Goal: Communication & Community: Answer question/provide support

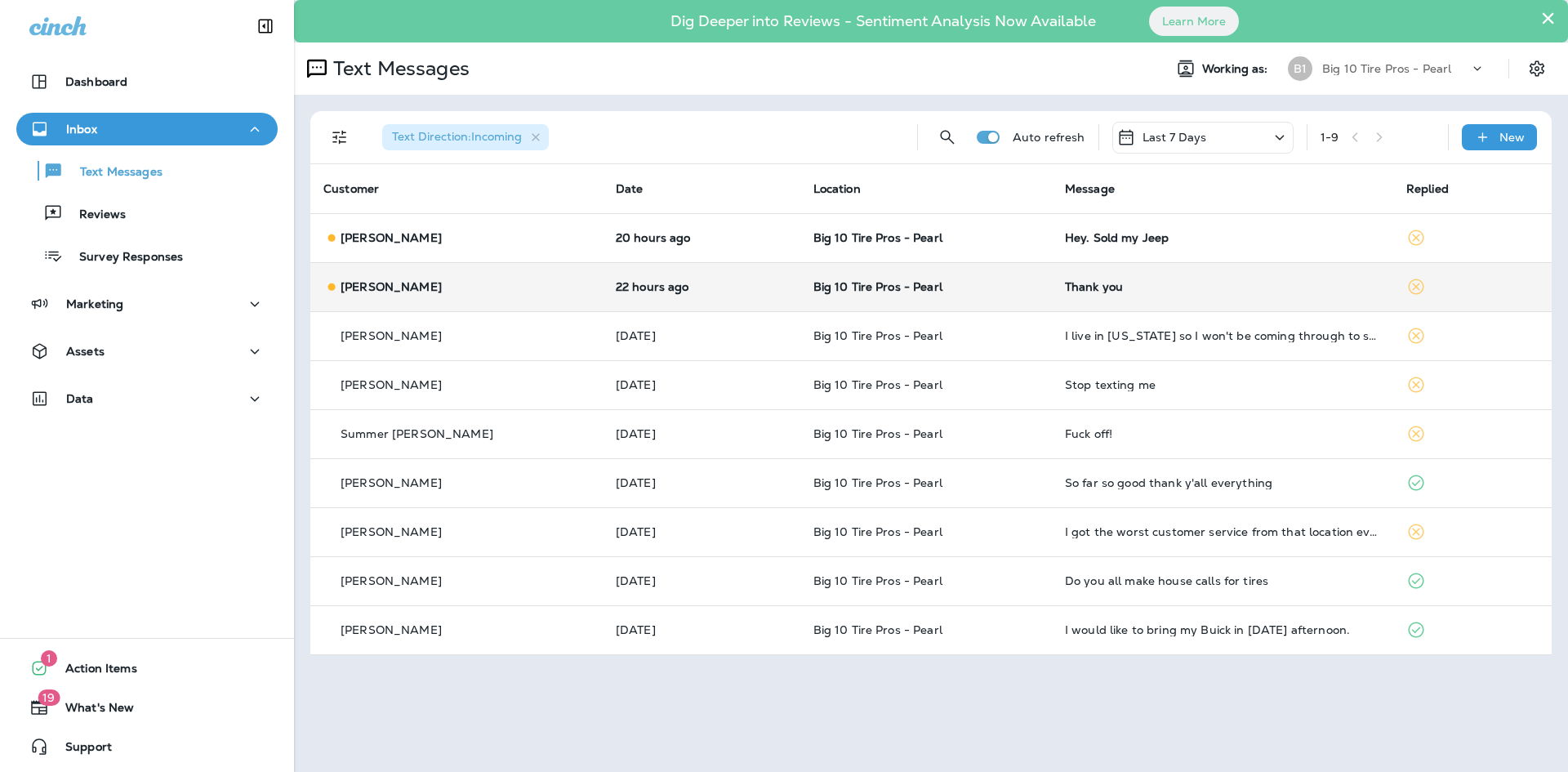
click at [1065, 289] on div "Thank you" at bounding box center [1222, 286] width 315 height 13
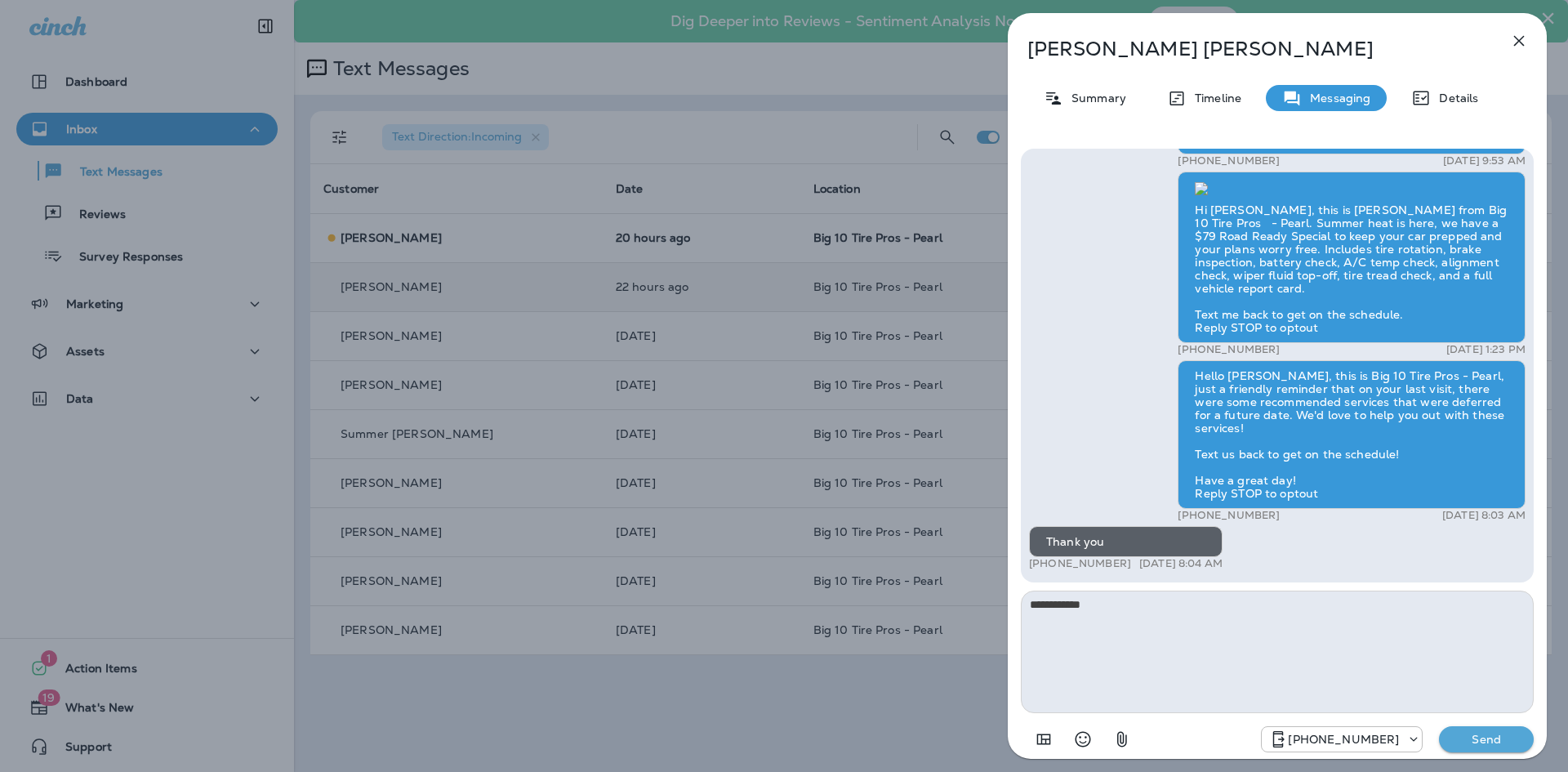
type textarea "**********"
click at [1477, 736] on p "Send" at bounding box center [1486, 738] width 69 height 15
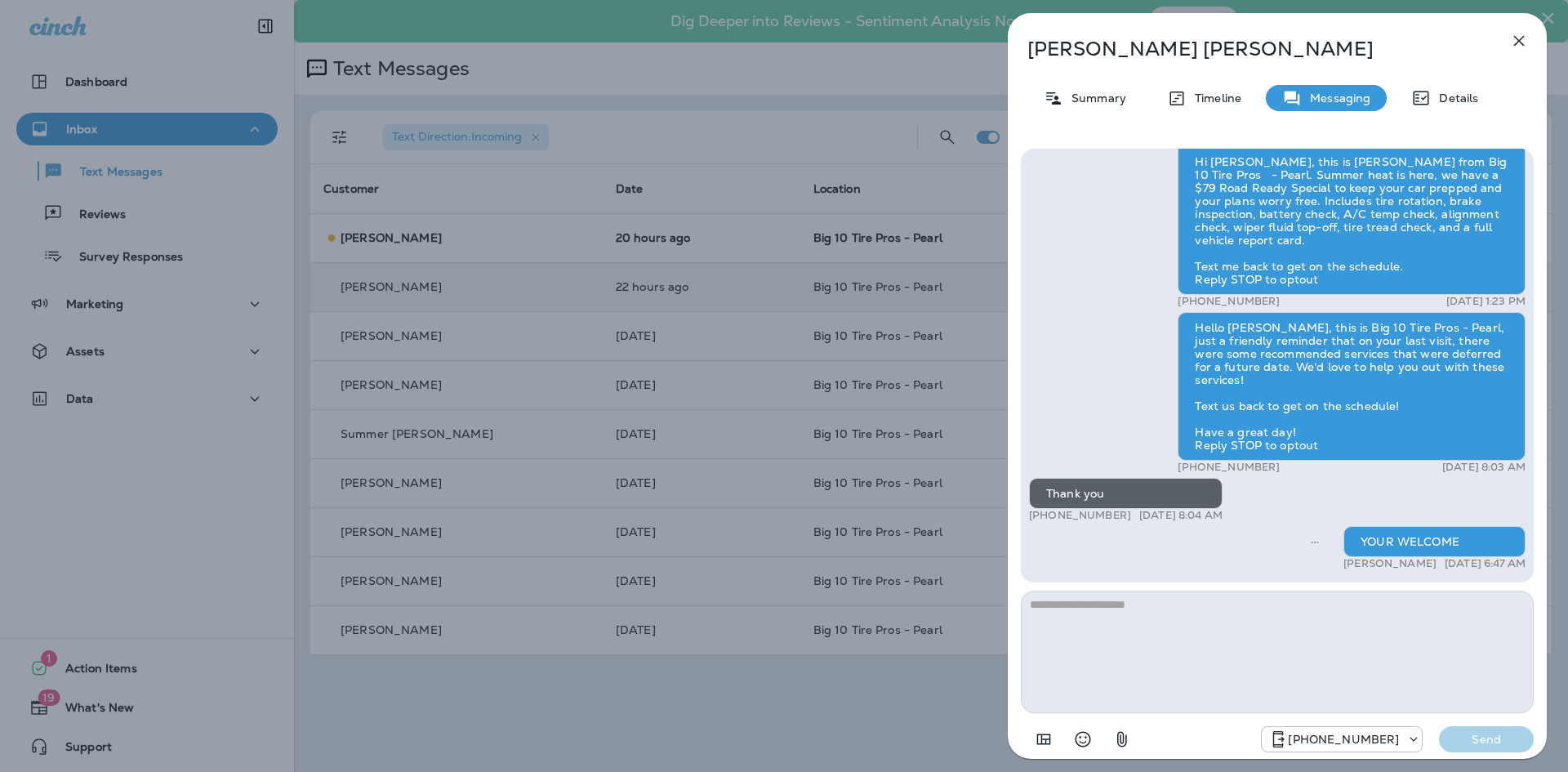
click at [1524, 38] on icon "button" at bounding box center [1519, 41] width 20 height 20
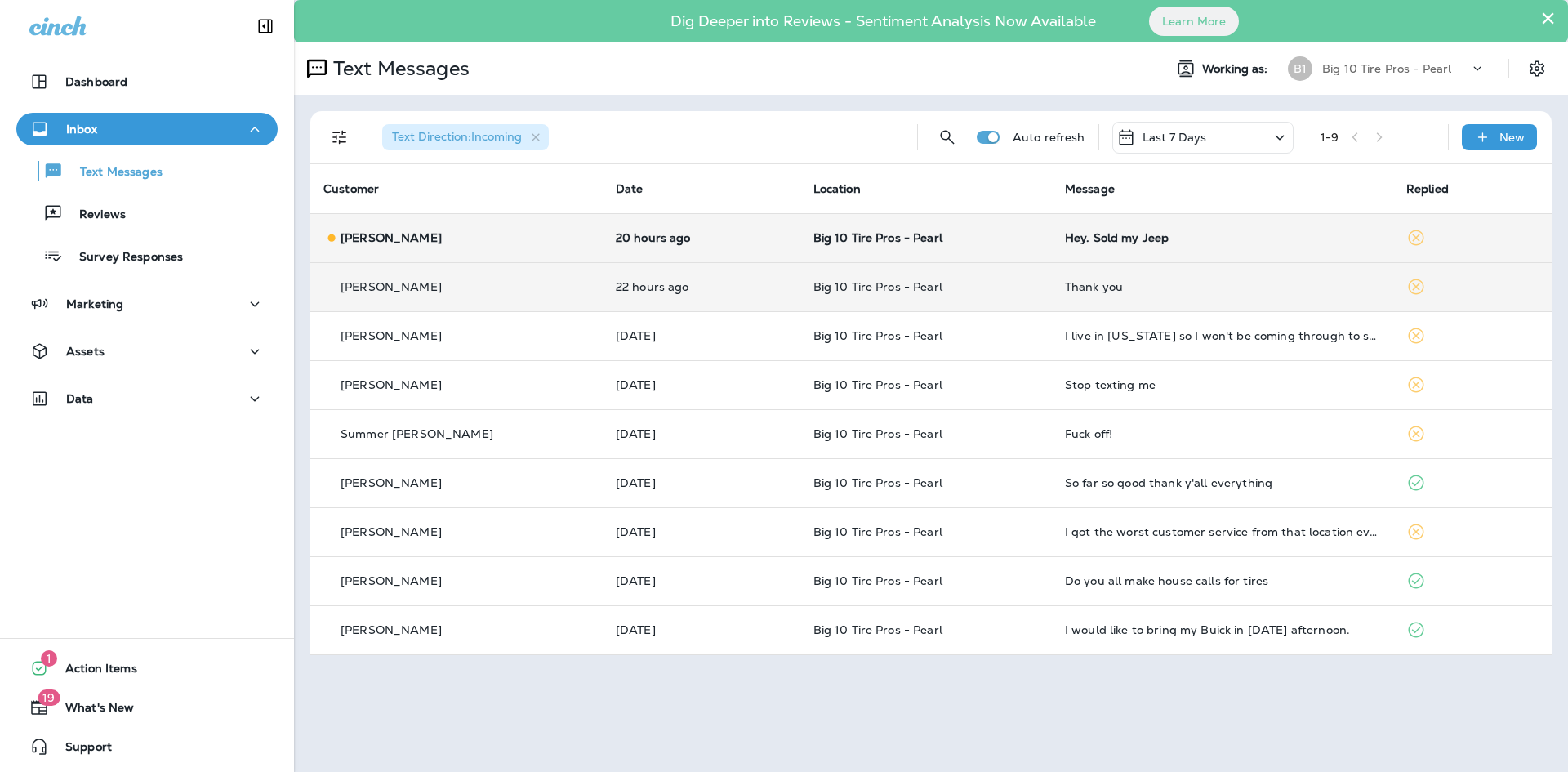
click at [1071, 237] on div "Hey. Sold my Jeep" at bounding box center [1222, 237] width 315 height 13
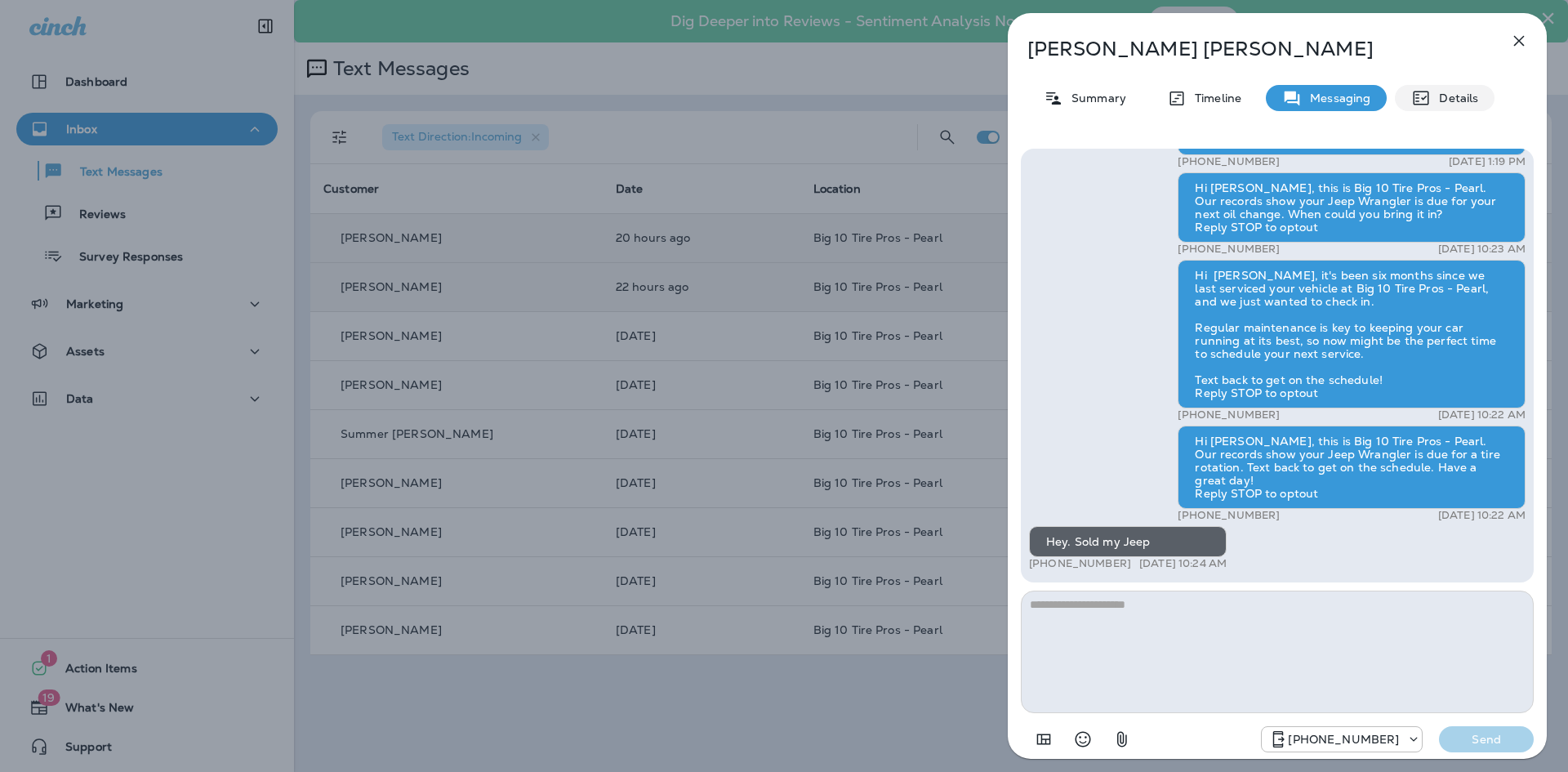
click at [1442, 96] on p "Details" at bounding box center [1454, 97] width 48 height 13
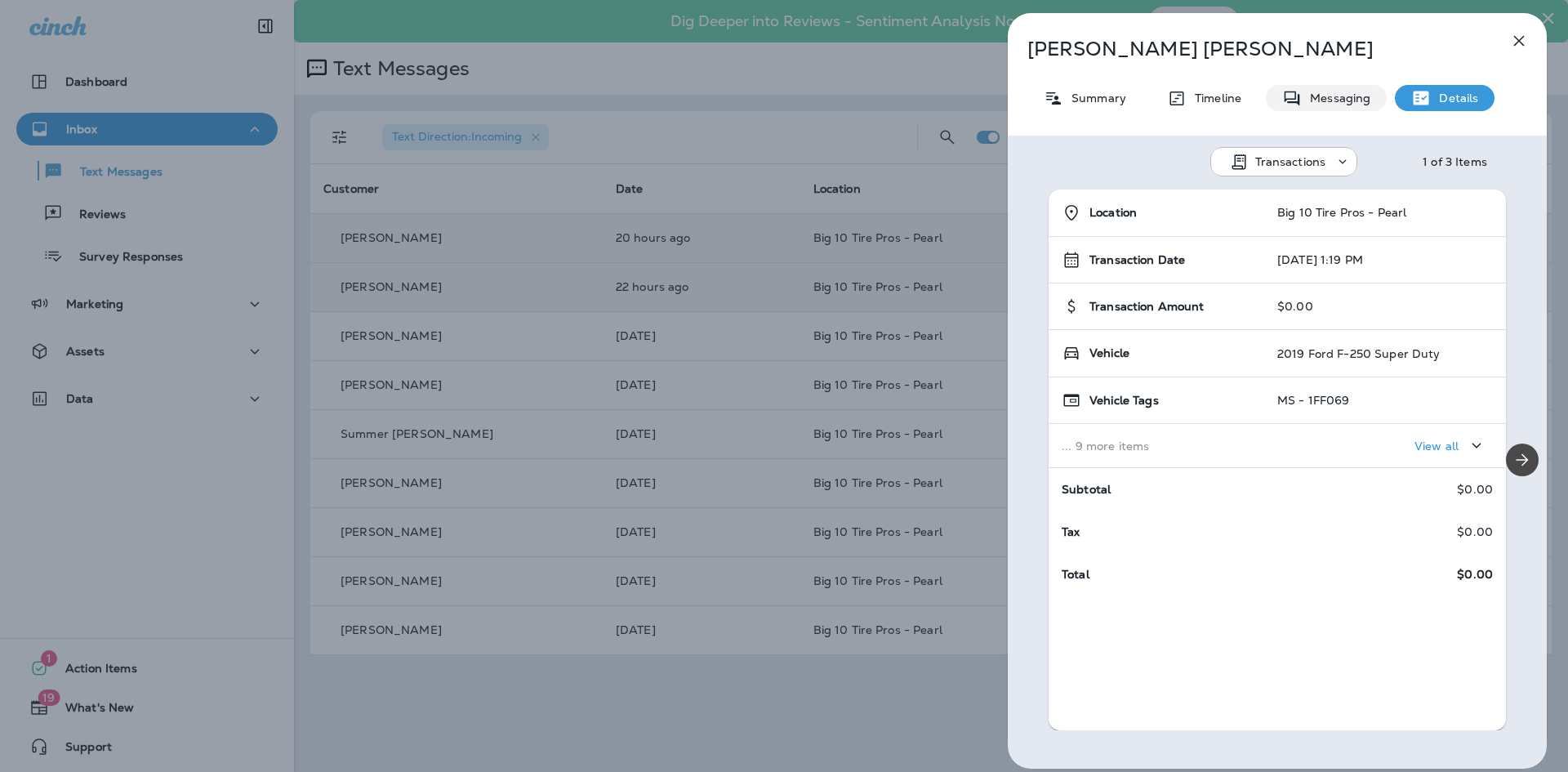
click at [1317, 106] on div "Messaging" at bounding box center [1326, 98] width 121 height 26
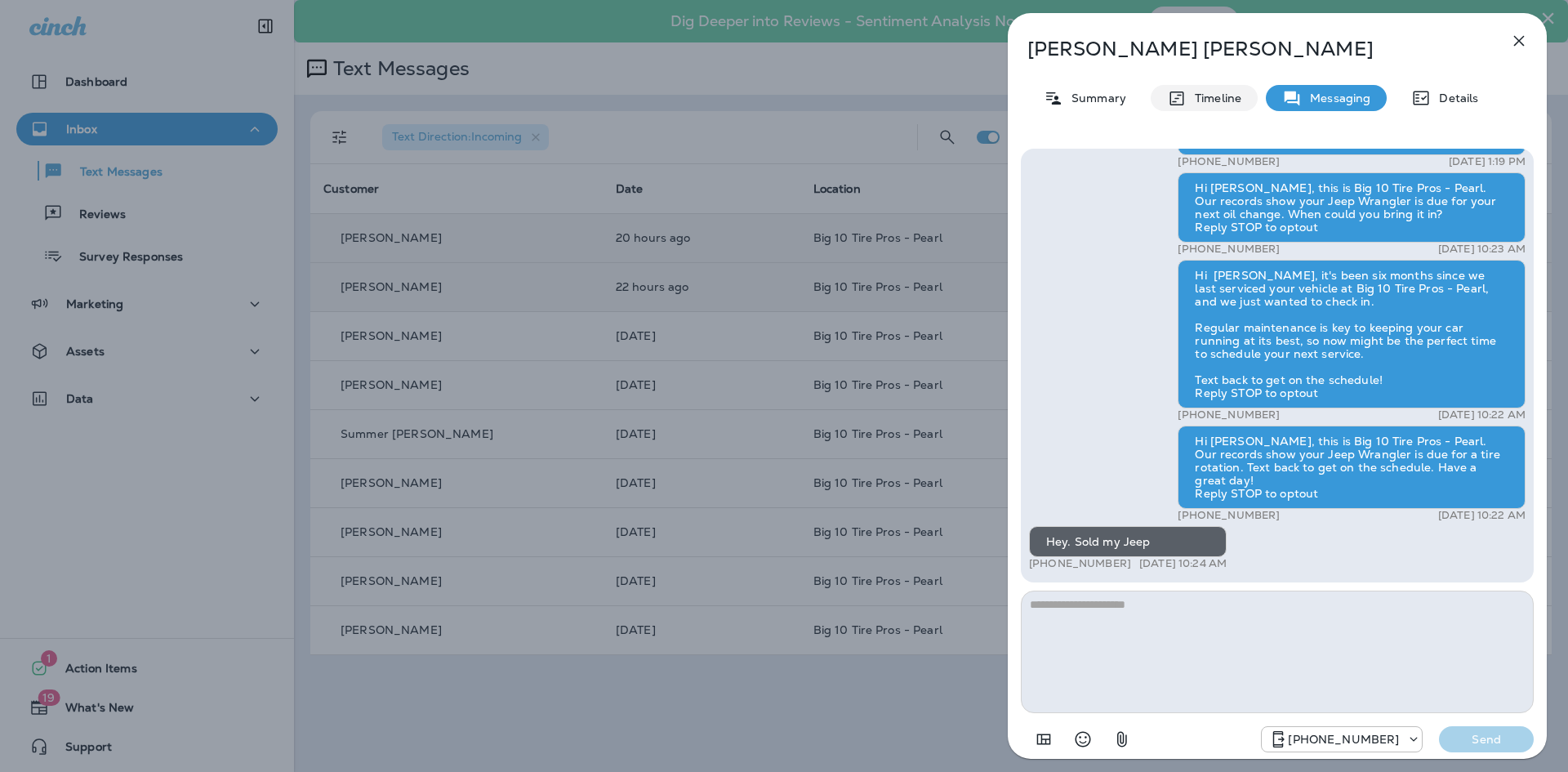
click at [1224, 102] on p "Timeline" at bounding box center [1214, 97] width 55 height 13
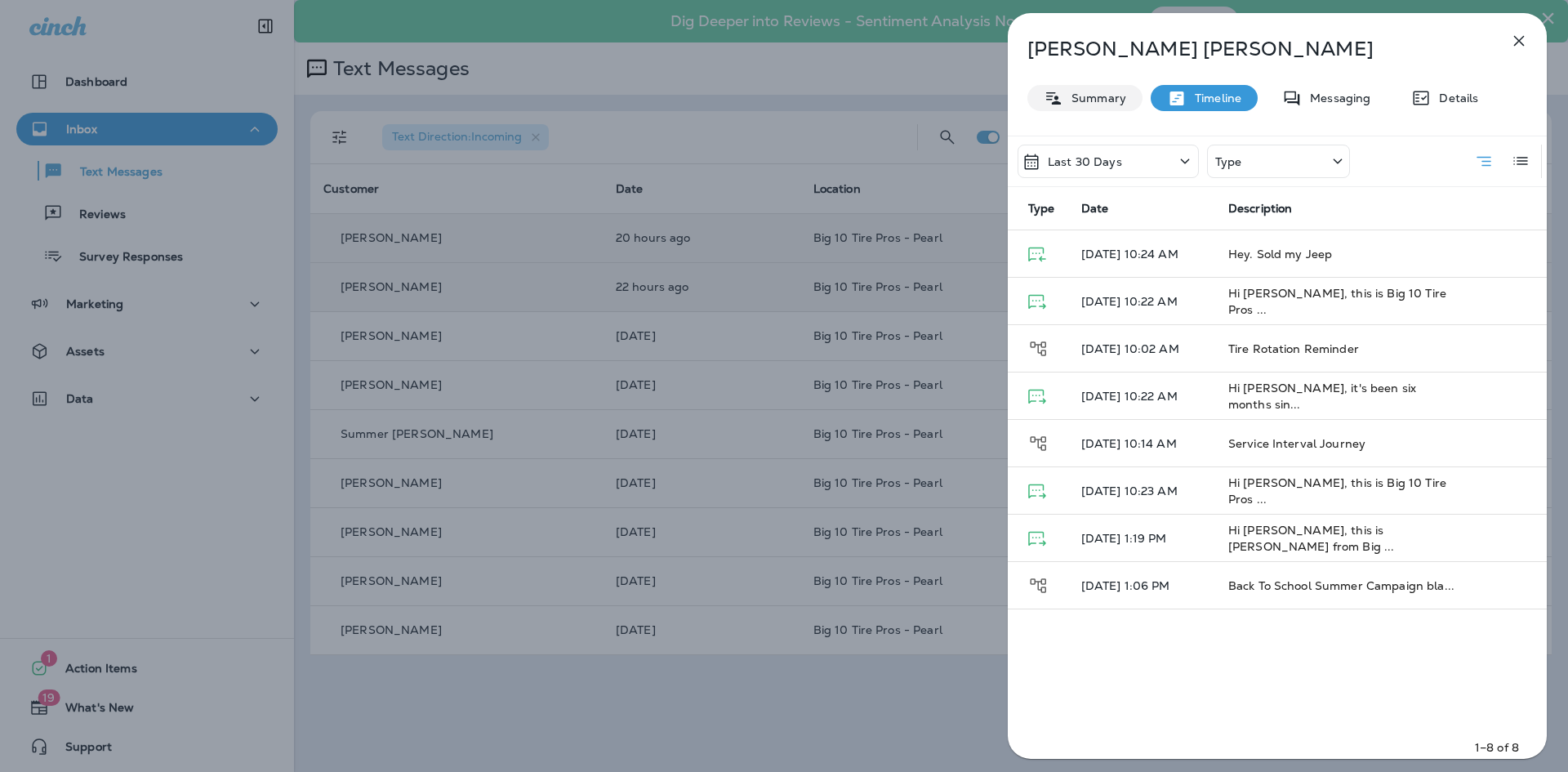
click at [1081, 106] on div "Summary" at bounding box center [1085, 98] width 116 height 26
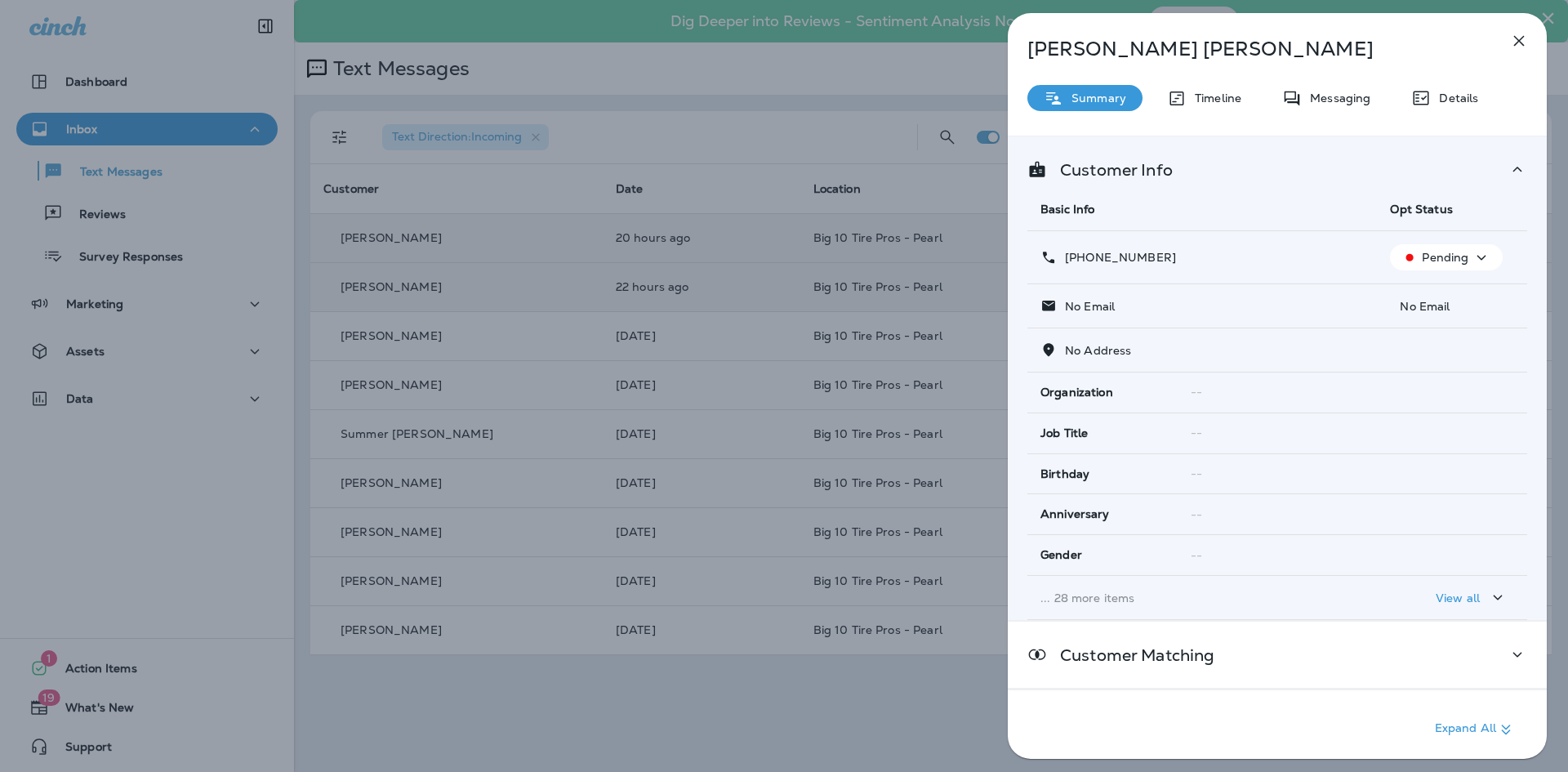
click at [1422, 254] on p "Pending" at bounding box center [1446, 257] width 47 height 13
click at [1420, 288] on button "Opt out" at bounding box center [1443, 296] width 116 height 39
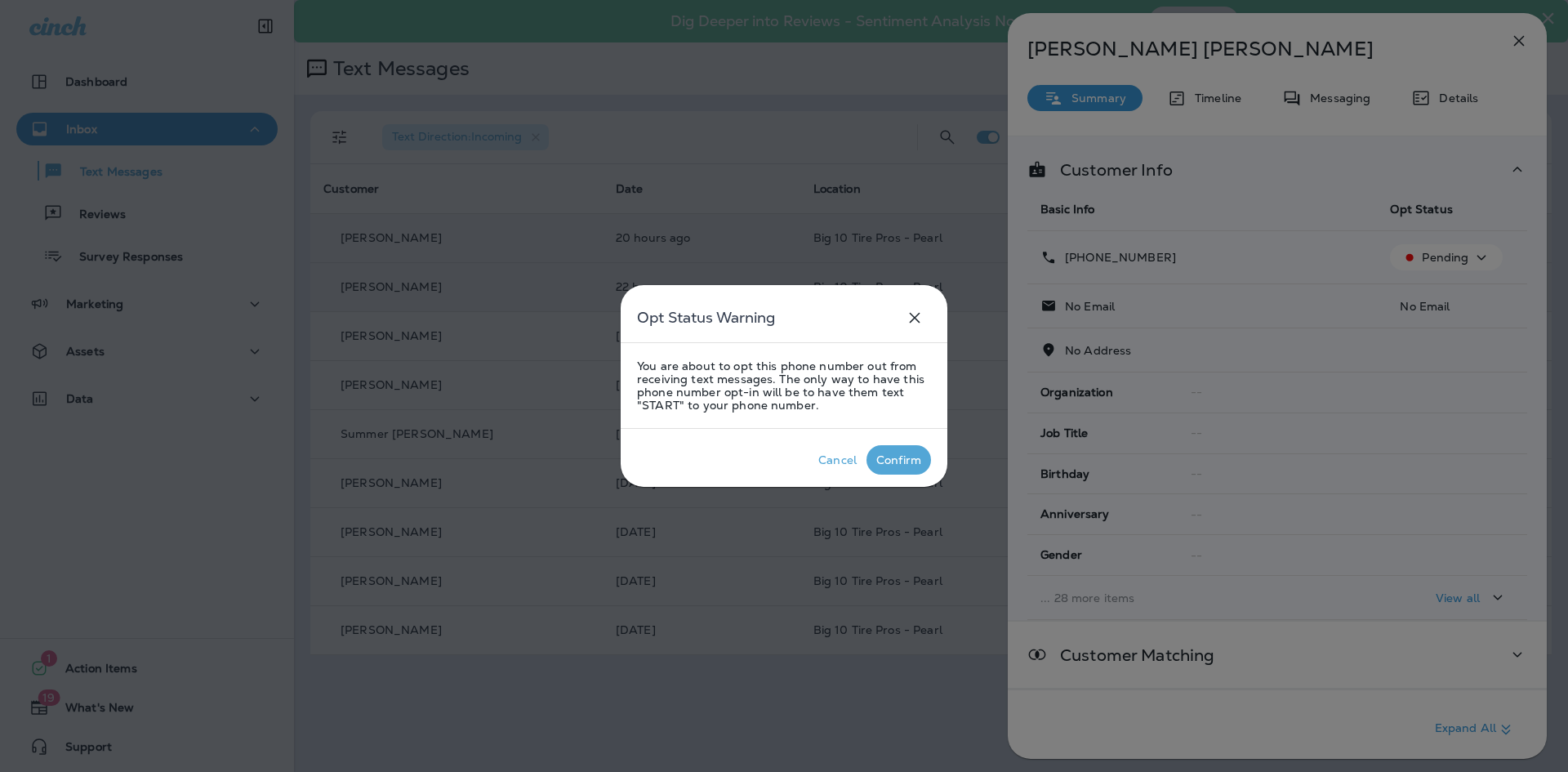
click at [887, 459] on div "Confirm" at bounding box center [899, 459] width 45 height 13
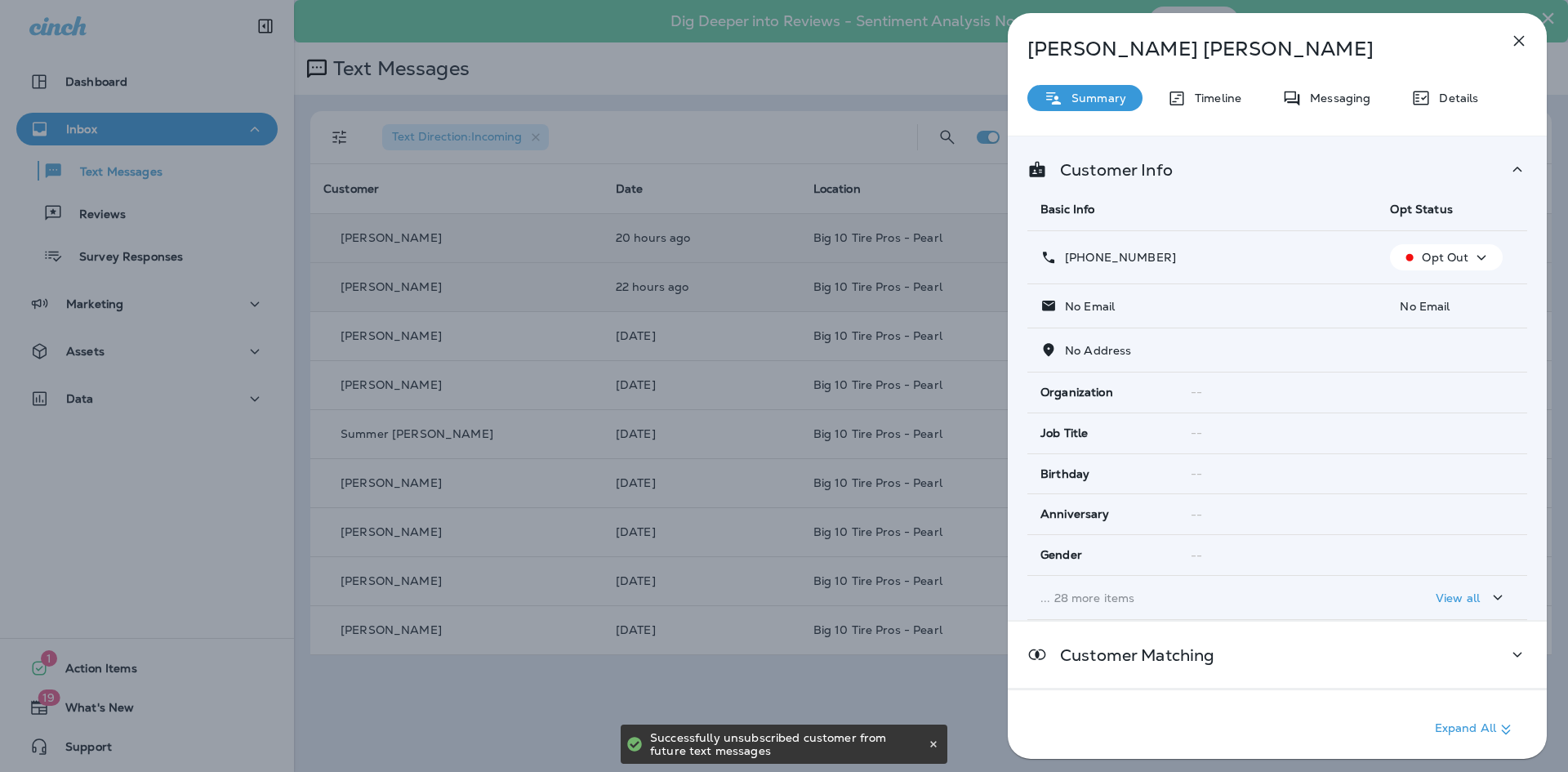
click at [1517, 39] on icon "button" at bounding box center [1519, 41] width 10 height 10
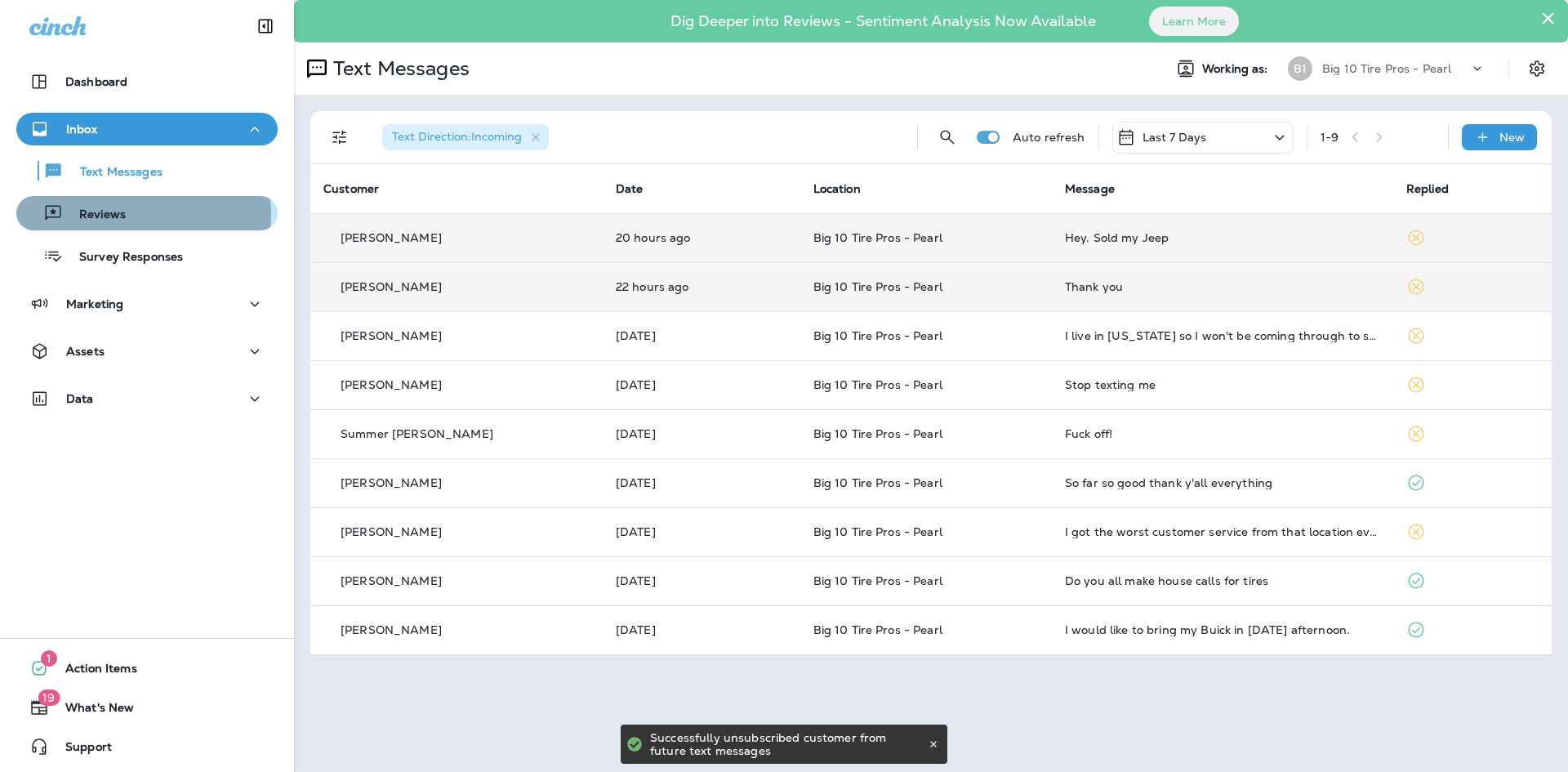
click at [116, 214] on p "Reviews" at bounding box center [94, 215] width 63 height 16
